Goal: Task Accomplishment & Management: Manage account settings

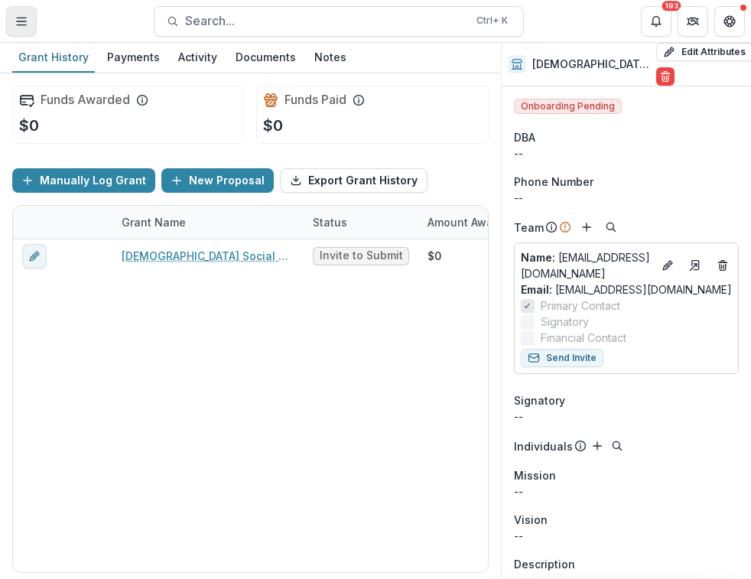
click at [17, 23] on icon "Toggle Menu" at bounding box center [21, 21] width 12 height 12
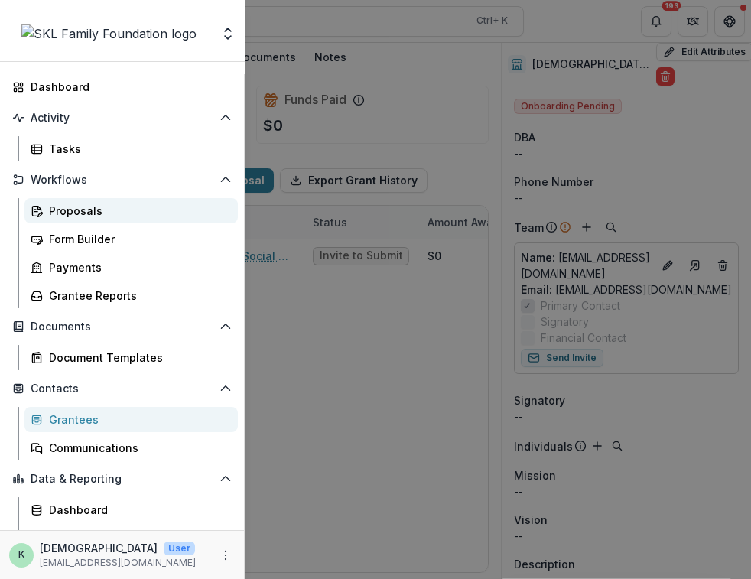
click at [75, 209] on div "Proposals" at bounding box center [137, 211] width 177 height 16
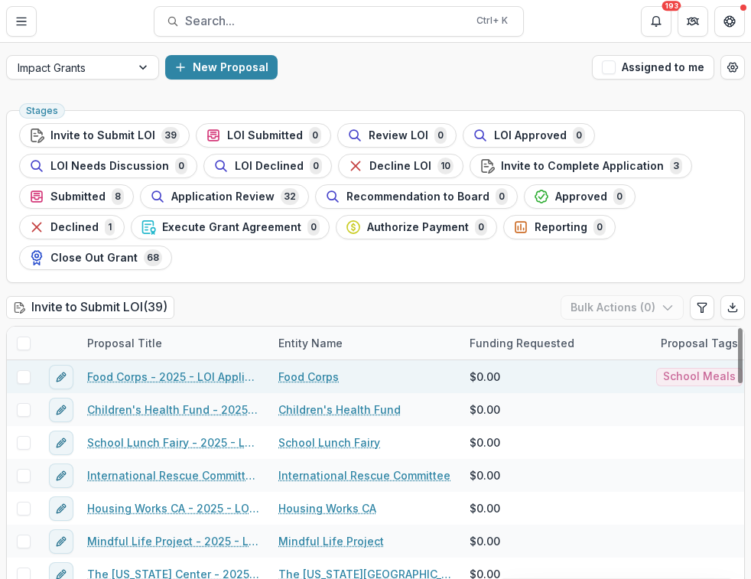
click at [188, 369] on link "Food Corps - 2025 - LOI Application" at bounding box center [173, 377] width 173 height 16
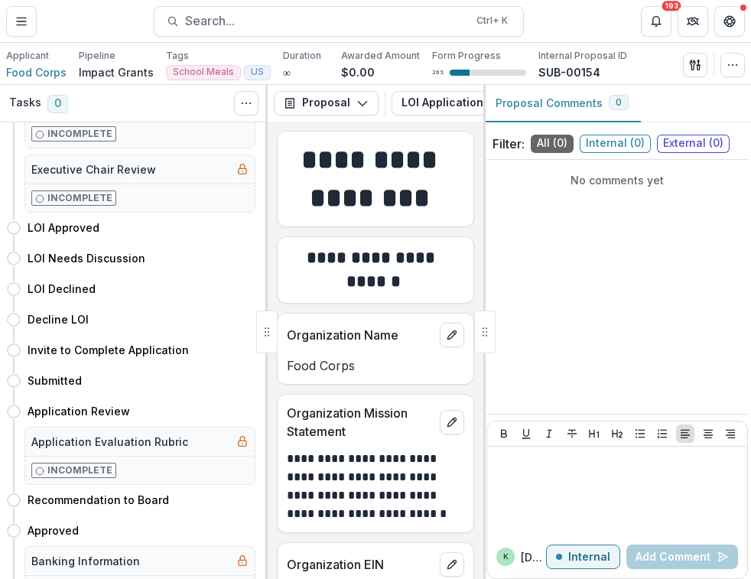
scroll to position [251, 0]
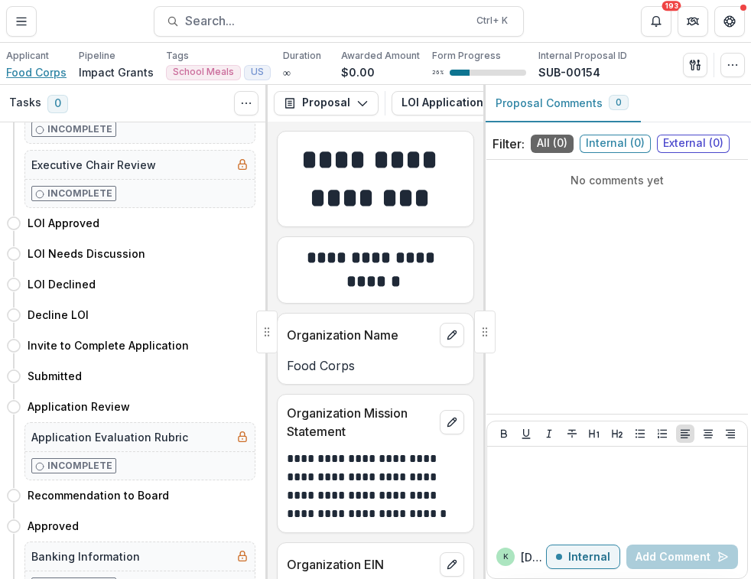
click at [34, 70] on span "Food Corps" at bounding box center [36, 72] width 60 height 16
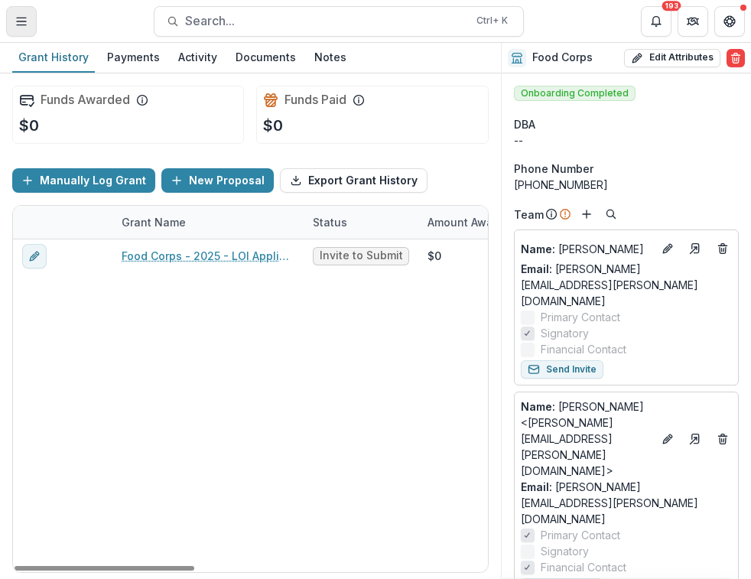
click at [25, 16] on icon "Toggle Menu" at bounding box center [21, 21] width 12 height 12
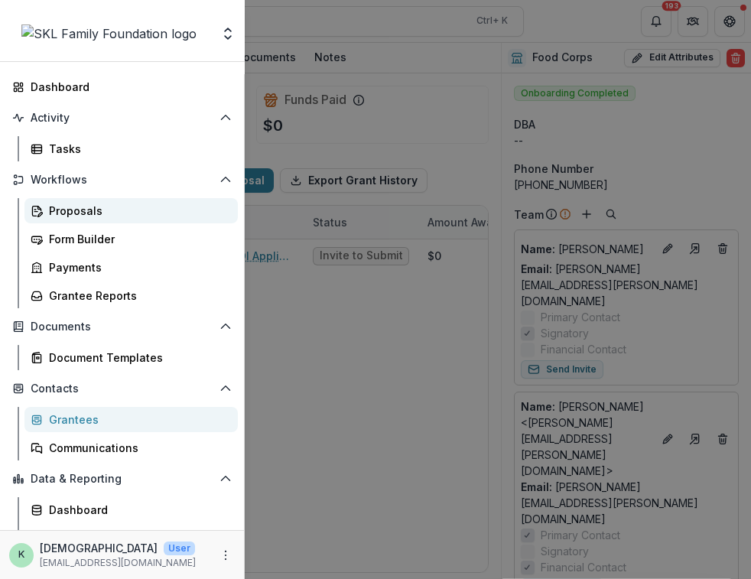
click at [69, 223] on link "Proposals" at bounding box center [130, 210] width 213 height 25
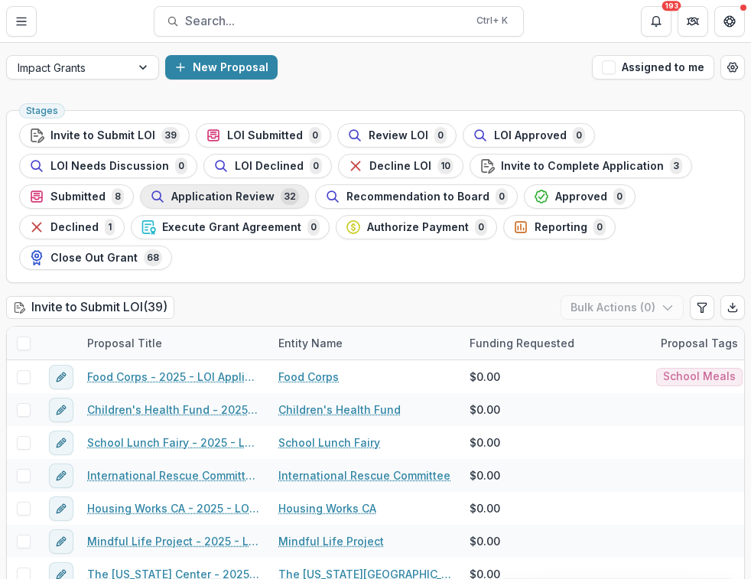
click at [216, 195] on span "Application Review" at bounding box center [222, 196] width 103 height 13
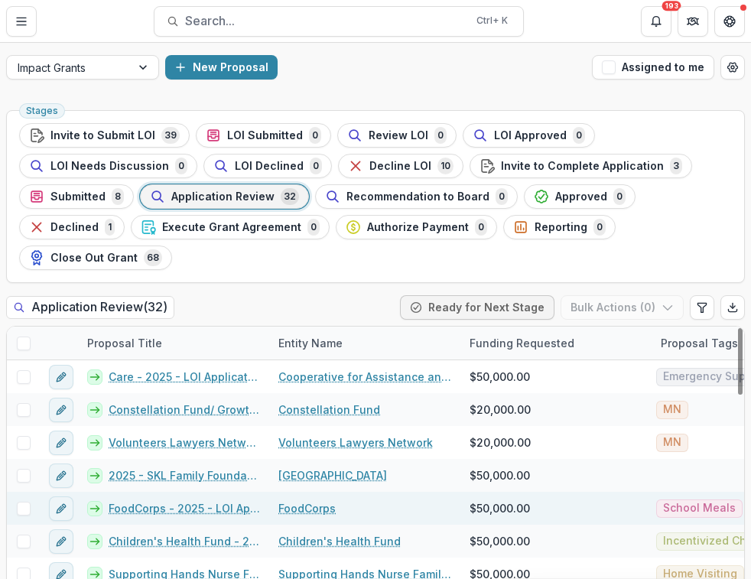
click at [226, 500] on link "FoodCorps - 2025 - LOI Application" at bounding box center [184, 508] width 151 height 16
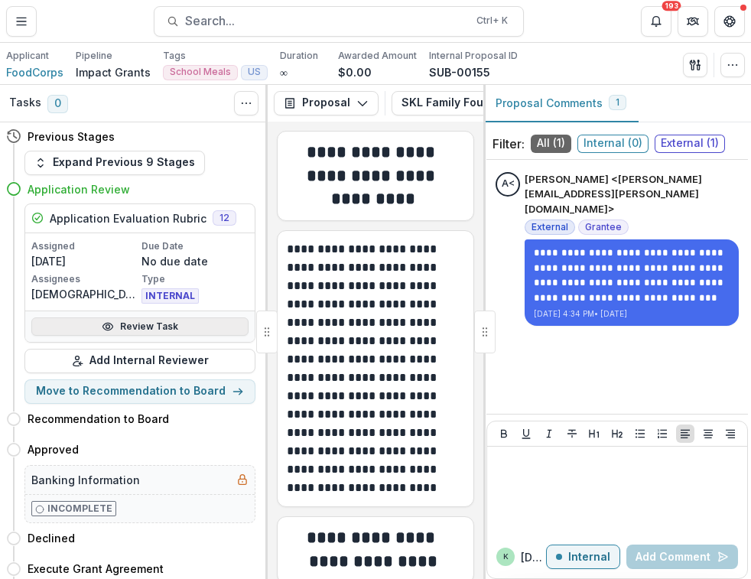
click at [128, 327] on link "Review Task" at bounding box center [139, 326] width 217 height 18
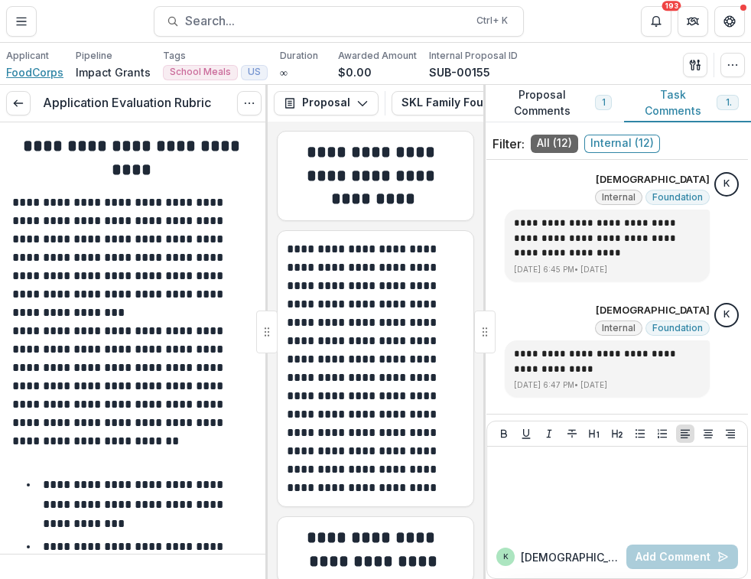
click at [46, 72] on span "FoodCorps" at bounding box center [34, 72] width 57 height 16
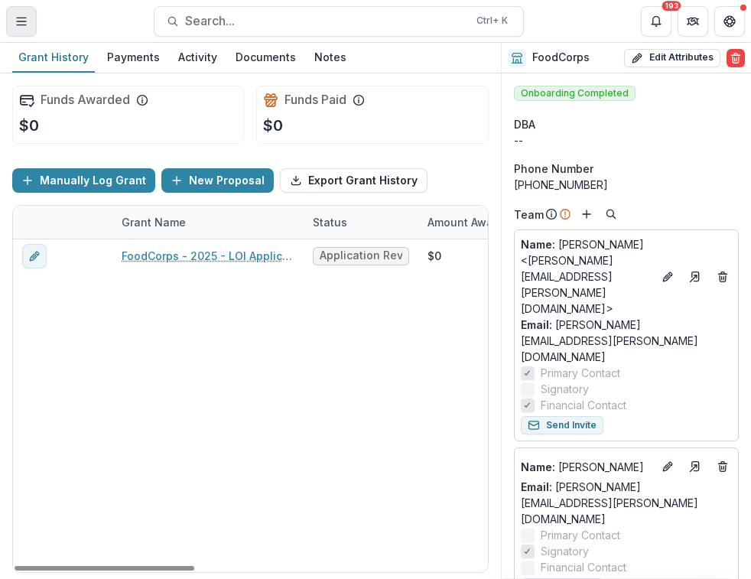
click at [23, 22] on icon "Toggle Menu" at bounding box center [21, 21] width 12 height 12
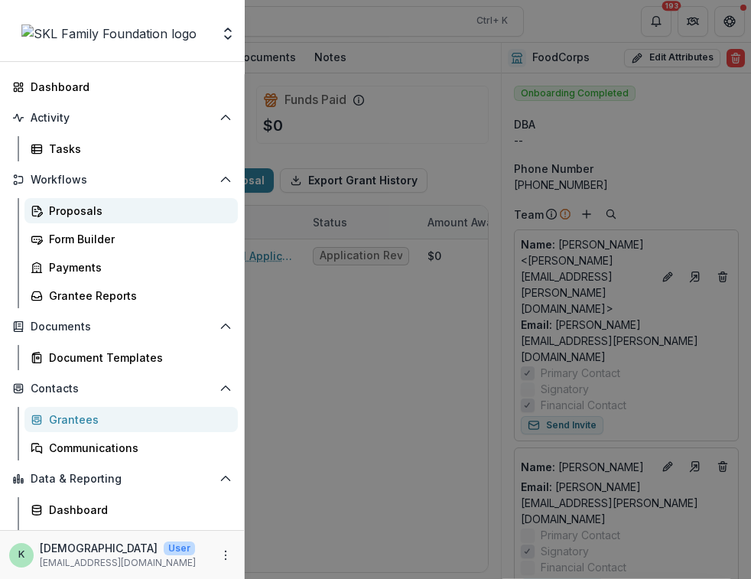
click at [75, 213] on div "Proposals" at bounding box center [137, 211] width 177 height 16
